Goal: Information Seeking & Learning: Learn about a topic

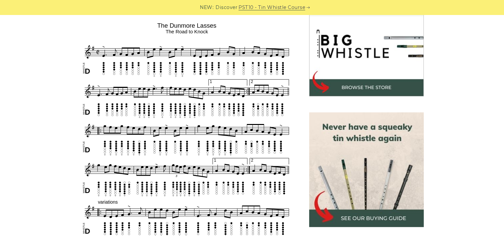
scroll to position [210, 0]
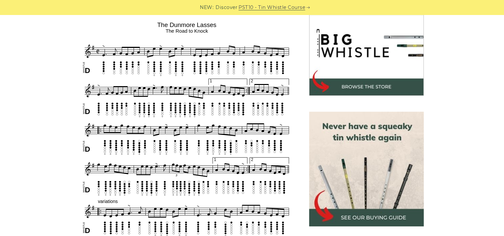
click at [361, 151] on img at bounding box center [366, 169] width 115 height 115
click at [349, 84] on img at bounding box center [366, 38] width 115 height 115
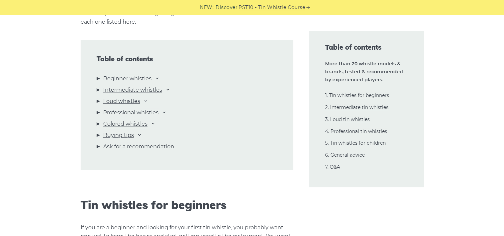
scroll to position [719, 0]
click at [159, 77] on icon at bounding box center [157, 77] width 5 height 5
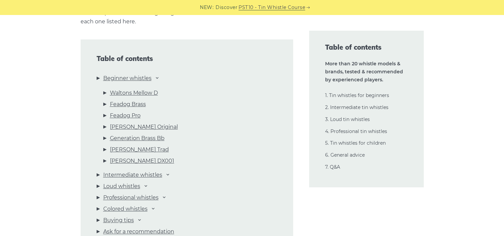
click at [166, 173] on li "Intermediate whistles [PERSON_NAME] DX005 Killarney Lir “Original” Lir PRO Wild…" at bounding box center [187, 175] width 180 height 11
click at [170, 173] on icon at bounding box center [167, 173] width 5 height 5
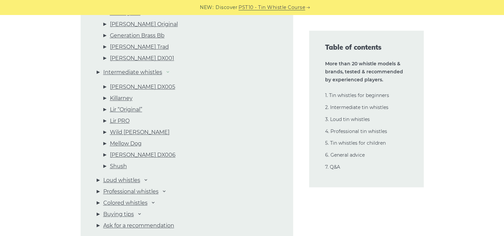
scroll to position [822, 0]
click at [124, 96] on link "Killarney" at bounding box center [121, 97] width 23 height 9
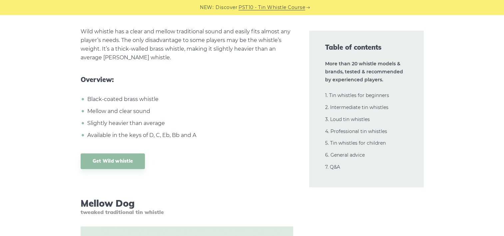
scroll to position [5747, 0]
click at [120, 154] on link "Get Wild whistle" at bounding box center [113, 162] width 65 height 16
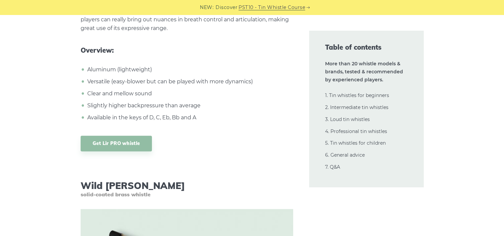
scroll to position [5397, 0]
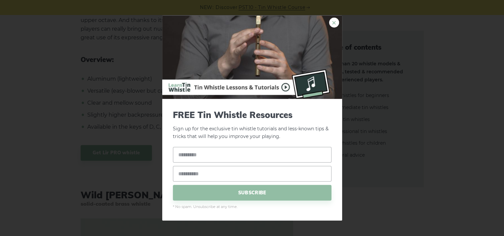
click at [333, 24] on link "×" at bounding box center [334, 23] width 10 height 10
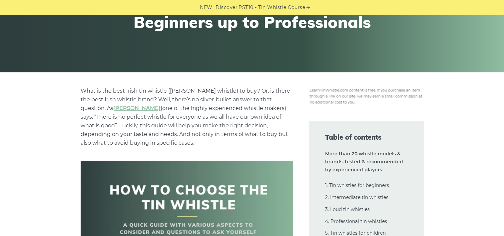
scroll to position [0, 0]
